Goal: Task Accomplishment & Management: Manage account settings

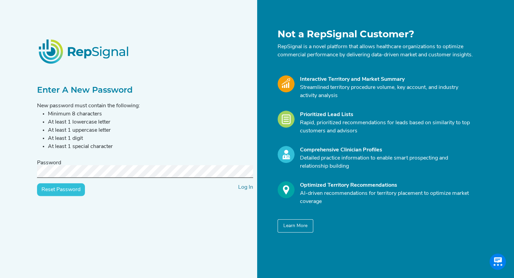
click at [94, 56] on img at bounding box center [84, 51] width 108 height 41
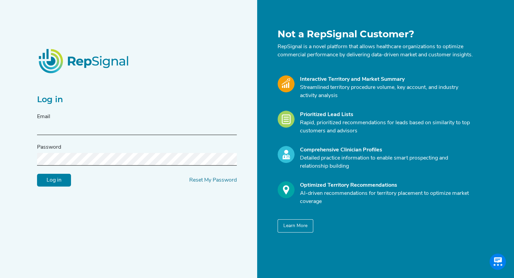
click at [153, 134] on input "text" at bounding box center [137, 129] width 200 height 13
type input "joel.chou@inarimedical.com"
click at [37, 174] on input "Log in" at bounding box center [54, 180] width 34 height 13
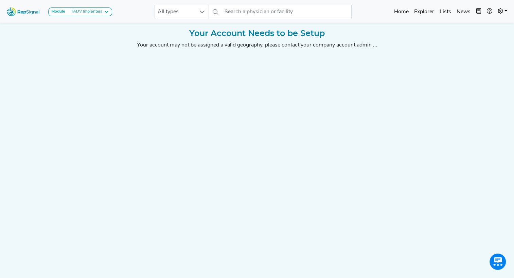
click at [31, 11] on img at bounding box center [23, 11] width 39 height 15
click at [296, 45] on div "Your account may not be assigned a valid geography, please contact your company…" at bounding box center [257, 45] width 448 height 8
click at [93, 3] on div "Module TADV Implanters CLTI Referrals Limb Salvage Podiatry Major Amputations T…" at bounding box center [59, 12] width 111 height 18
click at [102, 11] on div "TADV Implanters" at bounding box center [85, 11] width 34 height 5
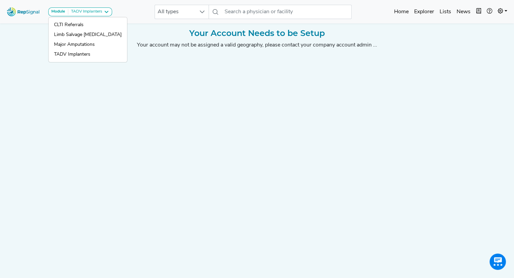
click at [170, 47] on div "Your account may not be assigned a valid geography, please contact your company…" at bounding box center [257, 45] width 448 height 8
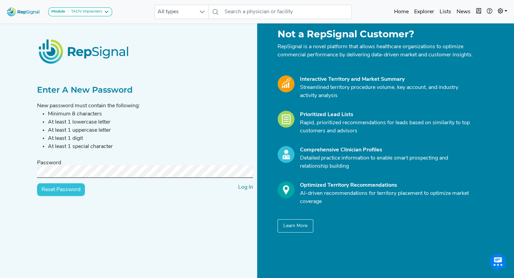
click at [23, 13] on img at bounding box center [23, 11] width 39 height 15
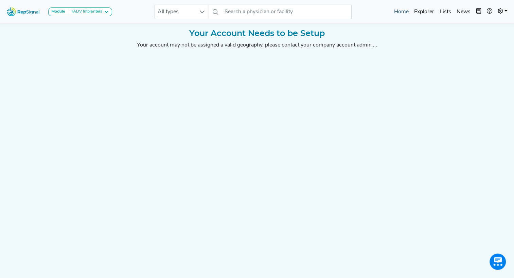
click at [392, 14] on link "Home" at bounding box center [401, 12] width 20 height 14
click at [103, 9] on div "Module TADV Implanters" at bounding box center [80, 11] width 58 height 5
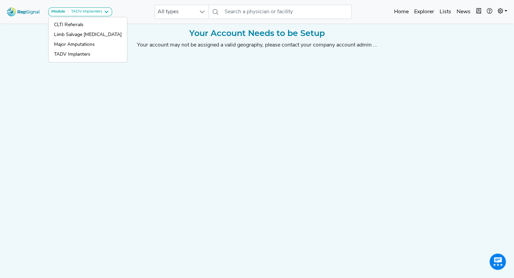
click at [173, 60] on div "Your Account Needs to be Setup Your account may not be assigned a valid geograp…" at bounding box center [257, 147] width 448 height 236
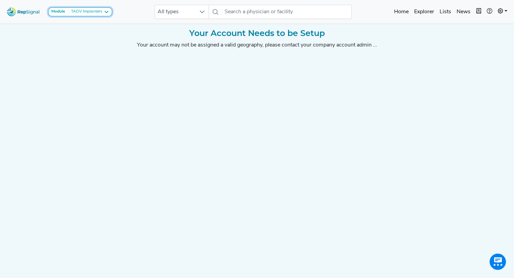
click at [94, 14] on div "TADV Implanters" at bounding box center [85, 11] width 34 height 5
